Goal: Use online tool/utility: Utilize a website feature to perform a specific function

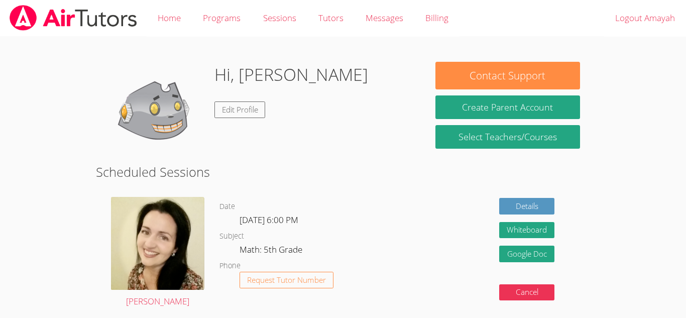
click at [393, 113] on div "Hi, [PERSON_NAME] Edit Profile" at bounding box center [260, 112] width 309 height 100
click at [326, 111] on div "Hi, Amayah Edit Profile" at bounding box center [260, 112] width 309 height 100
click at [183, 193] on div "[PERSON_NAME]" at bounding box center [158, 252] width 124 height 127
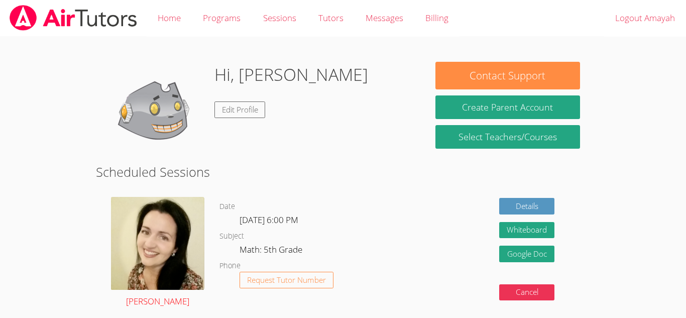
click at [163, 289] on img at bounding box center [157, 243] width 93 height 93
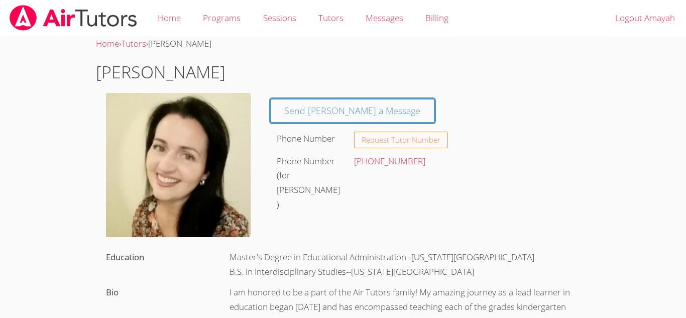
click at [385, 37] on div "Home › Tutors › Shelly Fisher" at bounding box center [343, 44] width 494 height 15
click at [160, 15] on link "Home" at bounding box center [169, 18] width 45 height 37
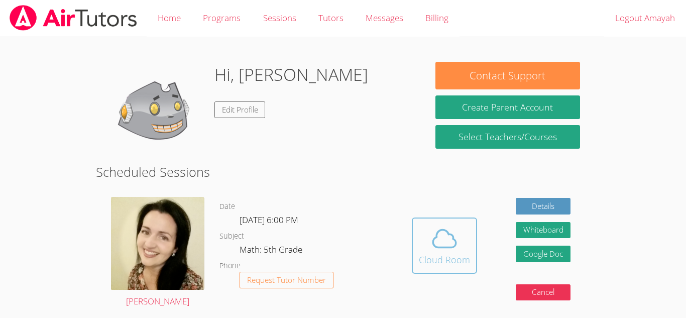
click at [444, 245] on icon at bounding box center [444, 238] width 28 height 28
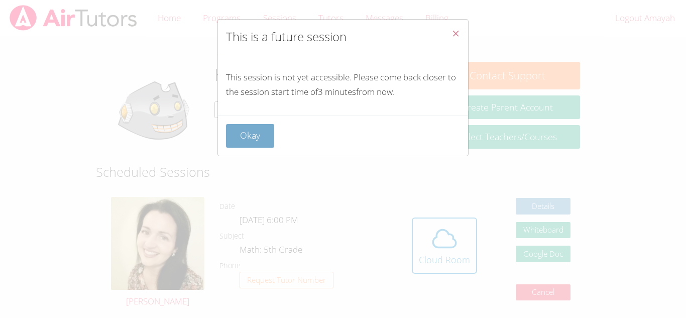
click at [247, 131] on button "Okay" at bounding box center [250, 136] width 48 height 24
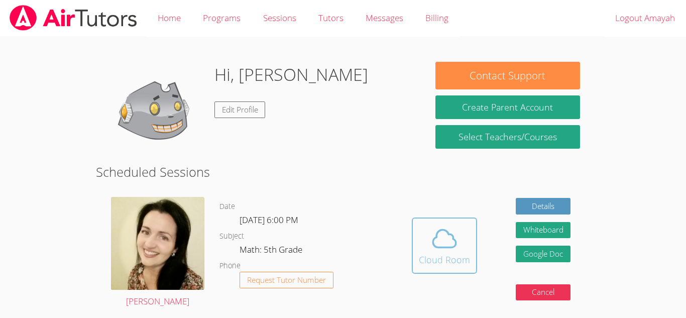
click at [453, 248] on icon at bounding box center [444, 238] width 28 height 28
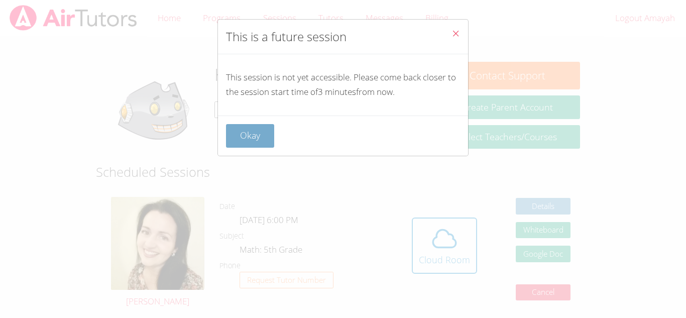
click at [257, 143] on button "Okay" at bounding box center [250, 136] width 48 height 24
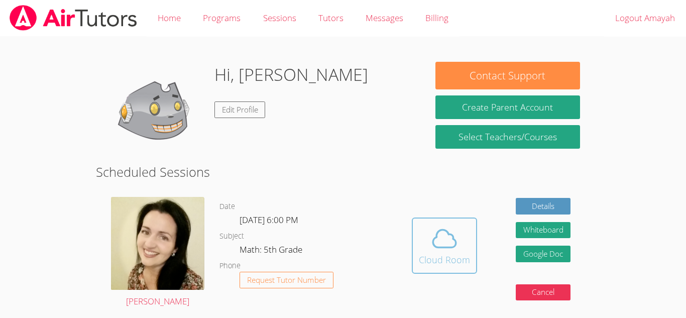
click at [429, 261] on div "Cloud Room" at bounding box center [444, 260] width 51 height 14
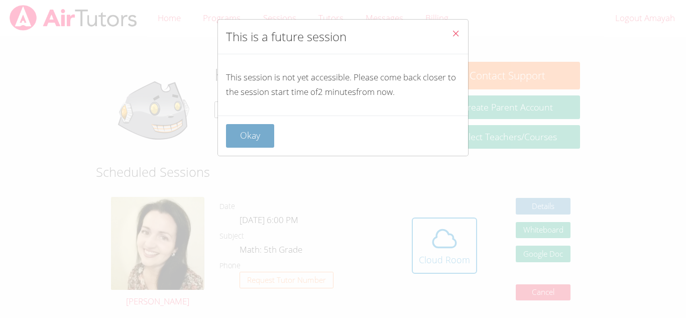
click at [247, 142] on button "Okay" at bounding box center [250, 136] width 48 height 24
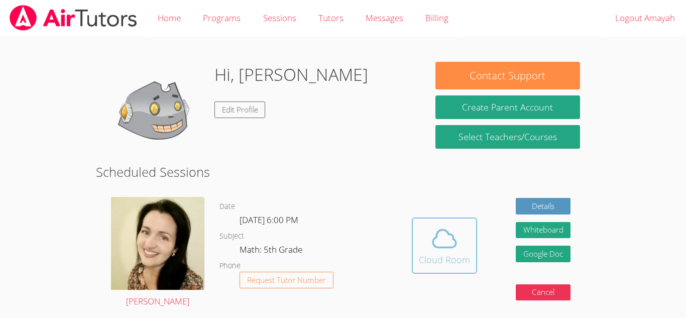
click at [459, 259] on div "Cloud Room" at bounding box center [444, 260] width 51 height 14
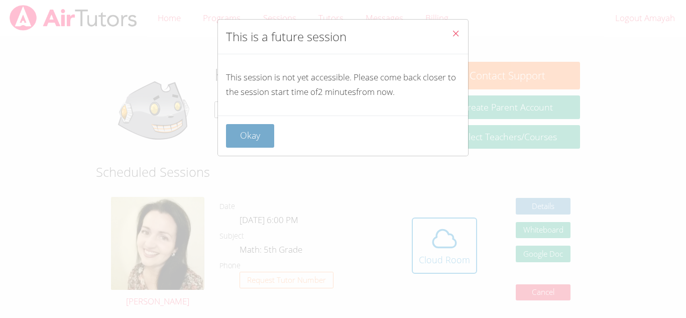
click at [242, 131] on button "Okay" at bounding box center [250, 136] width 48 height 24
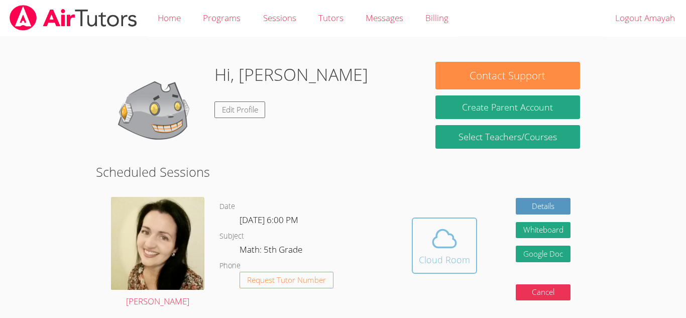
click at [427, 251] on span at bounding box center [444, 238] width 51 height 28
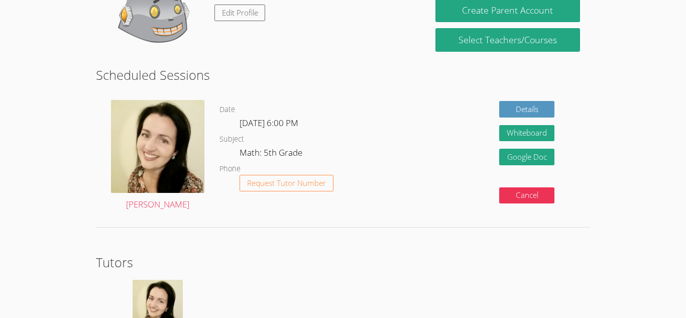
scroll to position [97, 0]
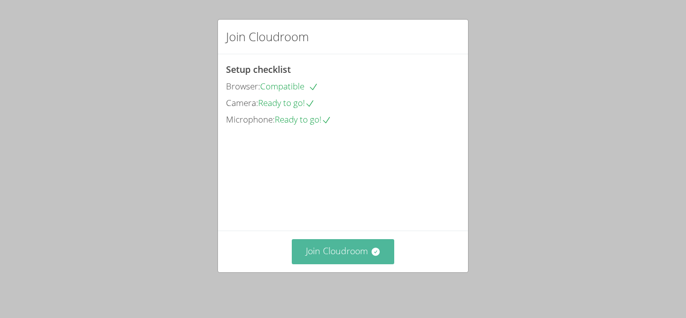
click at [373, 253] on icon at bounding box center [375, 252] width 8 height 8
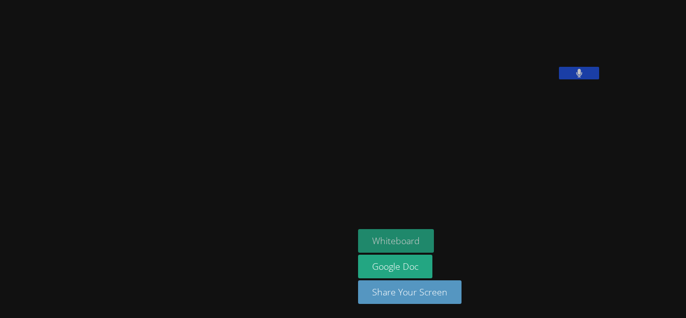
click at [358, 245] on button "Whiteboard" at bounding box center [396, 241] width 76 height 24
